Goal: Information Seeking & Learning: Understand process/instructions

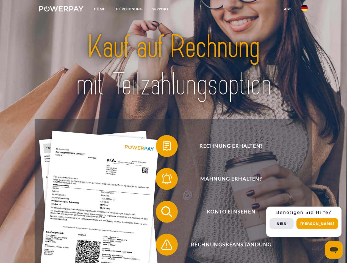
click at [61, 10] on img at bounding box center [61, 8] width 44 height 5
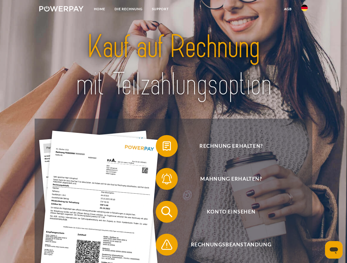
click at [304, 10] on img at bounding box center [304, 8] width 7 height 7
click at [287, 9] on link "agb" at bounding box center [287, 9] width 17 height 10
click at [162, 147] on span at bounding box center [158, 146] width 27 height 27
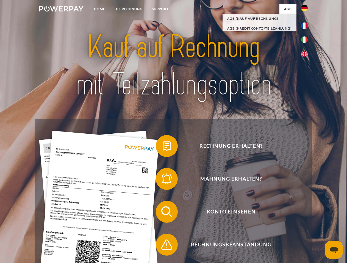
click at [162, 180] on span at bounding box center [158, 179] width 27 height 27
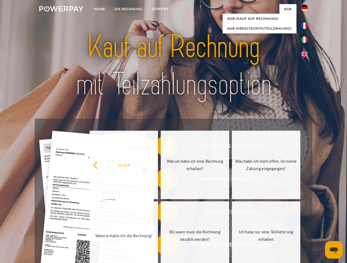
click at [162, 213] on link "Bis wann muss die Rechnung bezahlt werden?" at bounding box center [195, 236] width 68 height 69
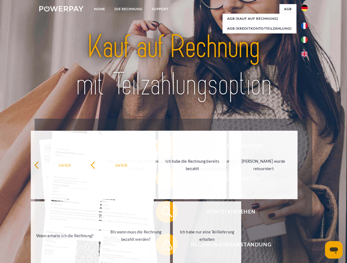
click at [162, 246] on span at bounding box center [158, 244] width 27 height 27
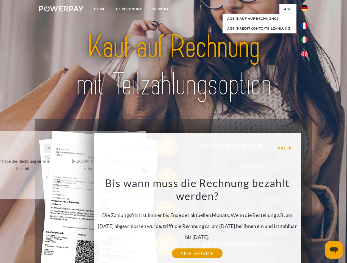
click at [305, 222] on div "Rechnung erhalten? Mahnung erhalten? Konto einsehen" at bounding box center [173, 229] width 277 height 220
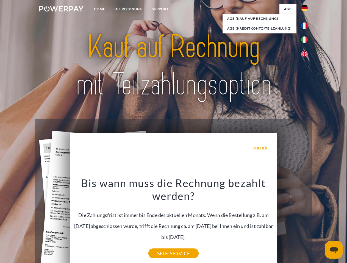
click at [292, 223] on span "Konto einsehen" at bounding box center [231, 212] width 134 height 22
click at [319, 224] on header "Home DIE RECHNUNG SUPPORT" at bounding box center [173, 189] width 347 height 379
